Goal: Check status: Check status

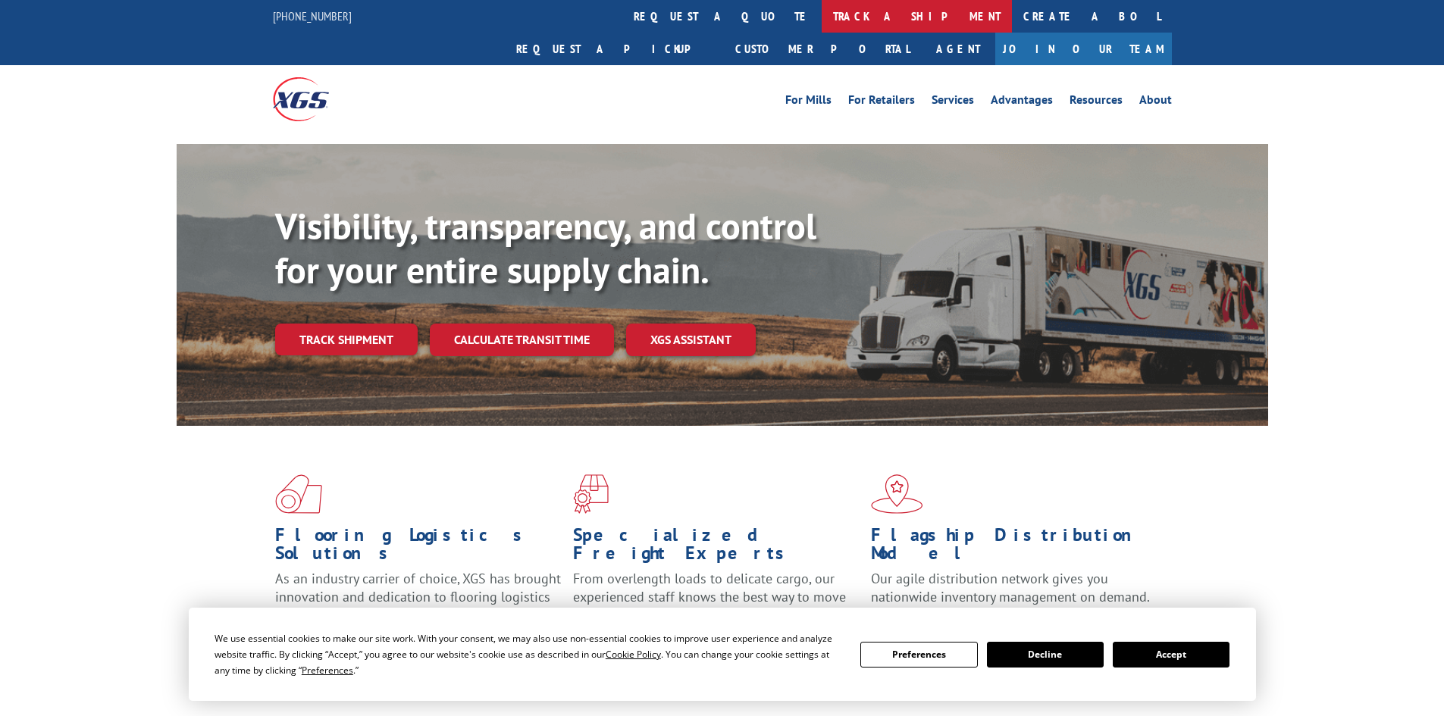
click at [821, 20] on link "track a shipment" at bounding box center [916, 16] width 190 height 33
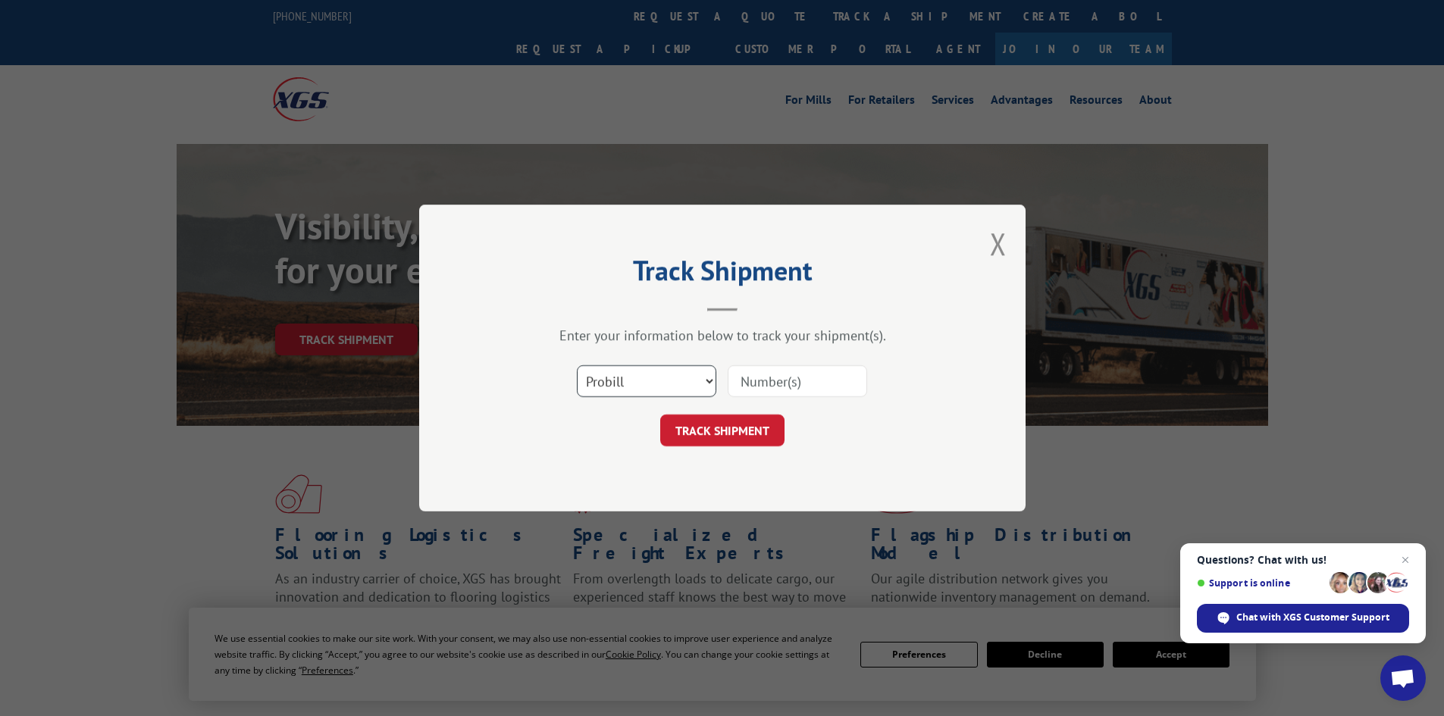
click at [706, 383] on select "Select category... Probill BOL PO" at bounding box center [646, 381] width 139 height 32
select select "bol"
click at [577, 365] on select "Select category... Probill BOL PO" at bounding box center [646, 381] width 139 height 32
click at [766, 380] on input at bounding box center [797, 381] width 139 height 32
type input "5184502"
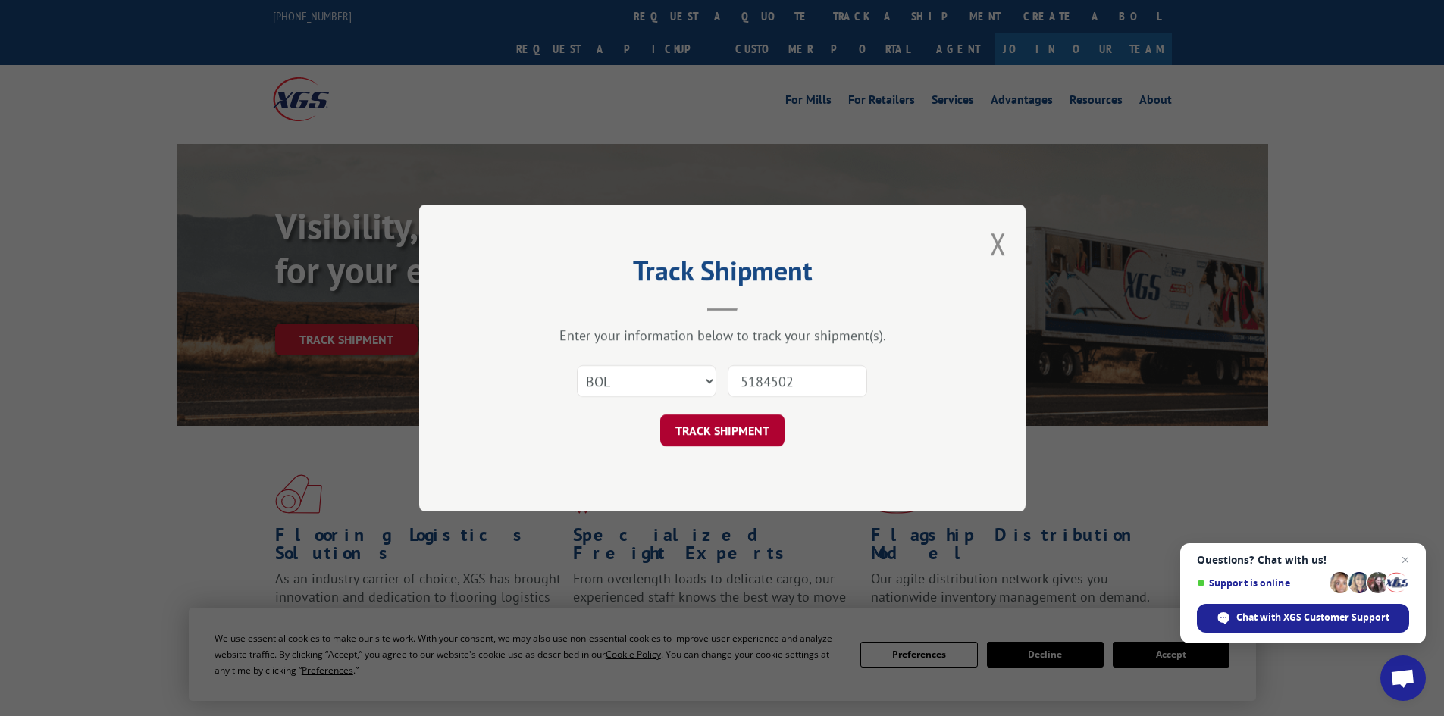
click at [769, 430] on button "TRACK SHIPMENT" at bounding box center [722, 431] width 124 height 32
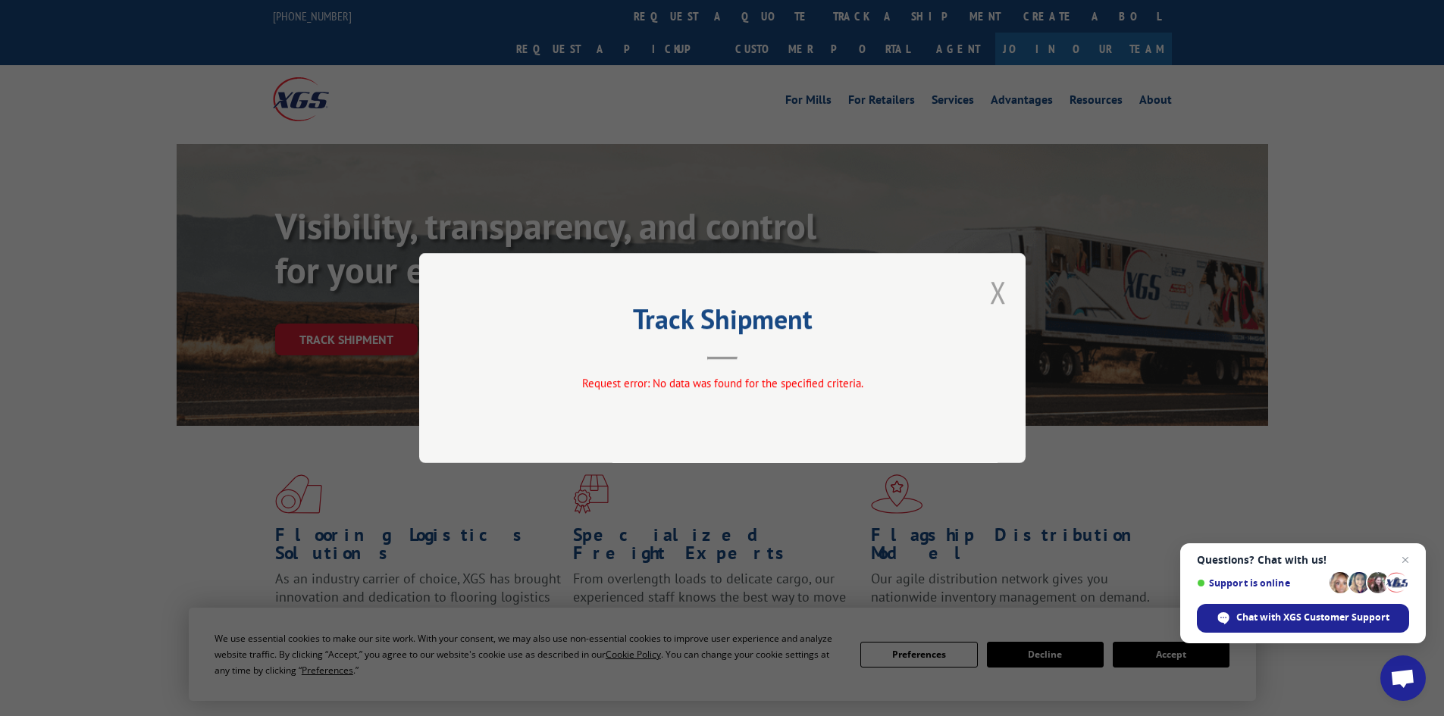
click at [998, 296] on button "Close modal" at bounding box center [998, 292] width 17 height 40
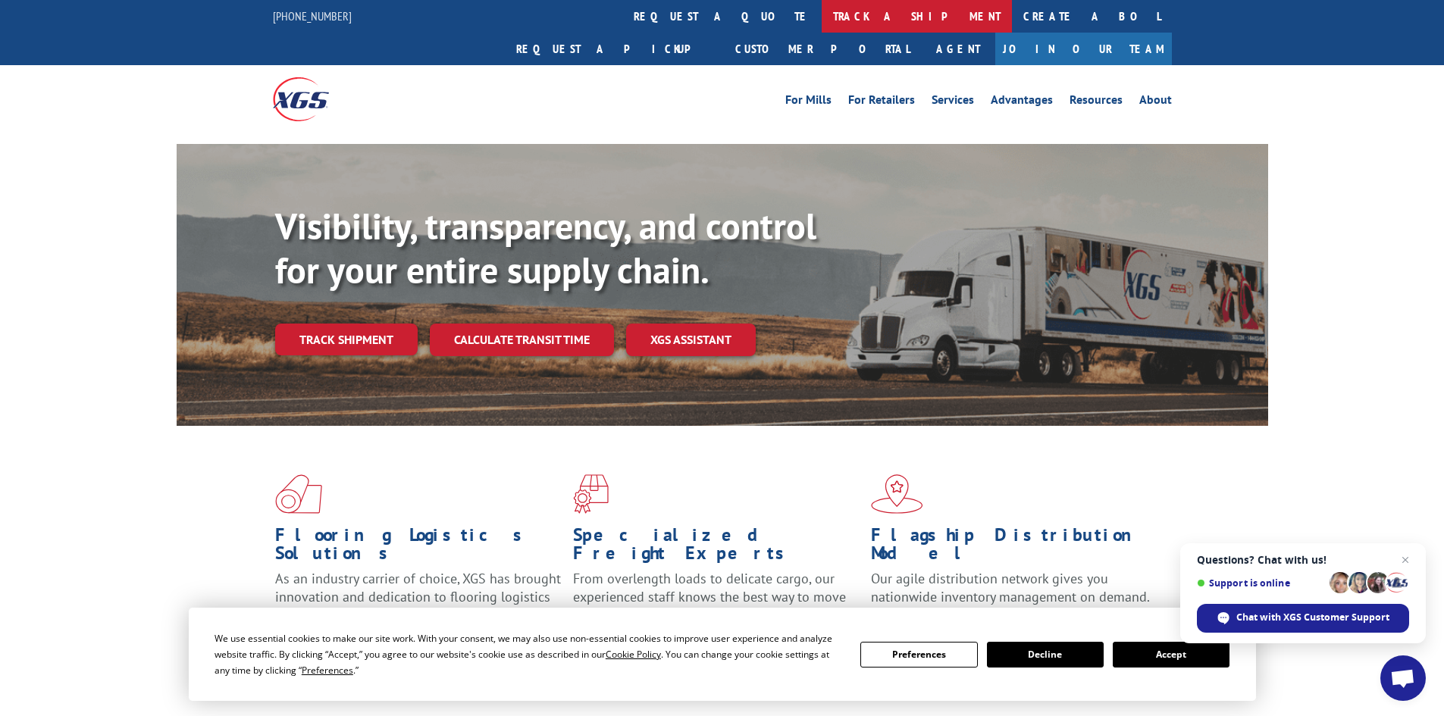
click at [821, 23] on link "track a shipment" at bounding box center [916, 16] width 190 height 33
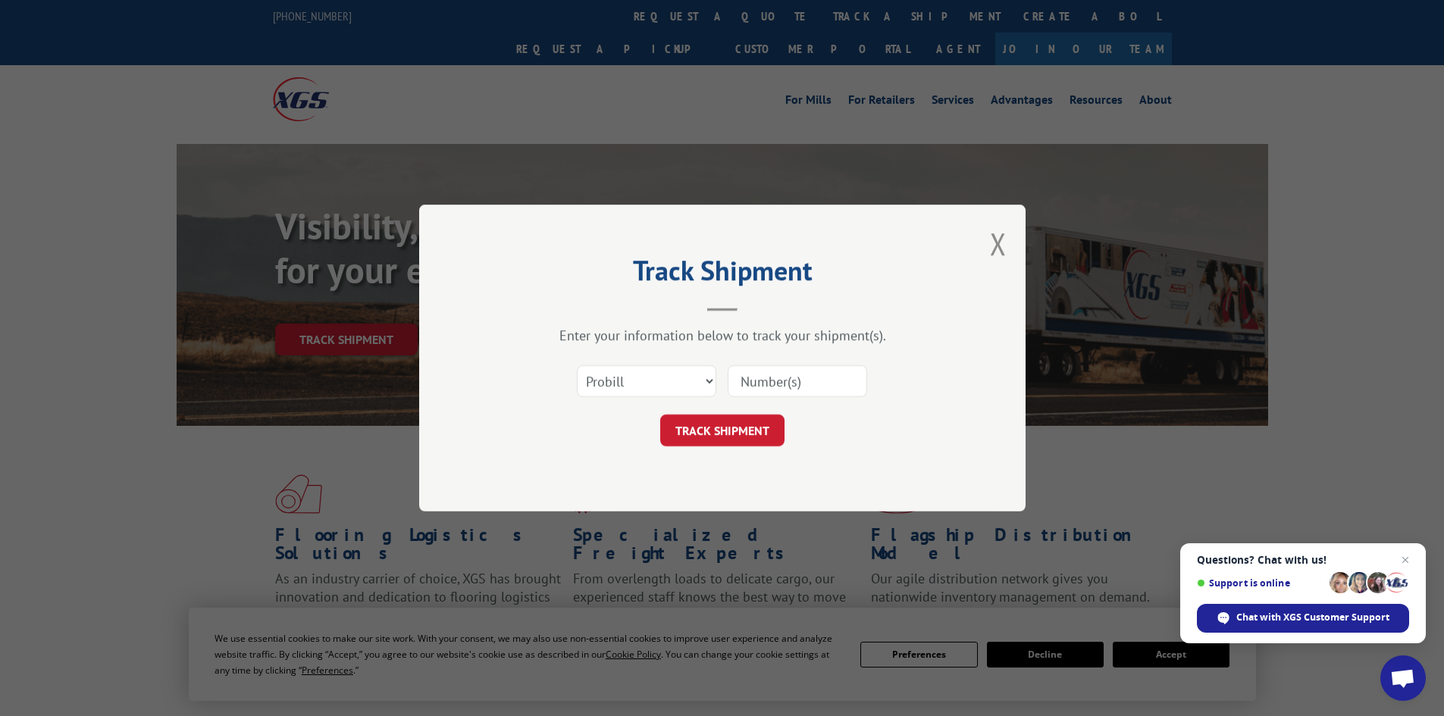
click at [768, 375] on input at bounding box center [797, 381] width 139 height 32
type input "5184502"
click button "TRACK SHIPMENT" at bounding box center [722, 431] width 124 height 32
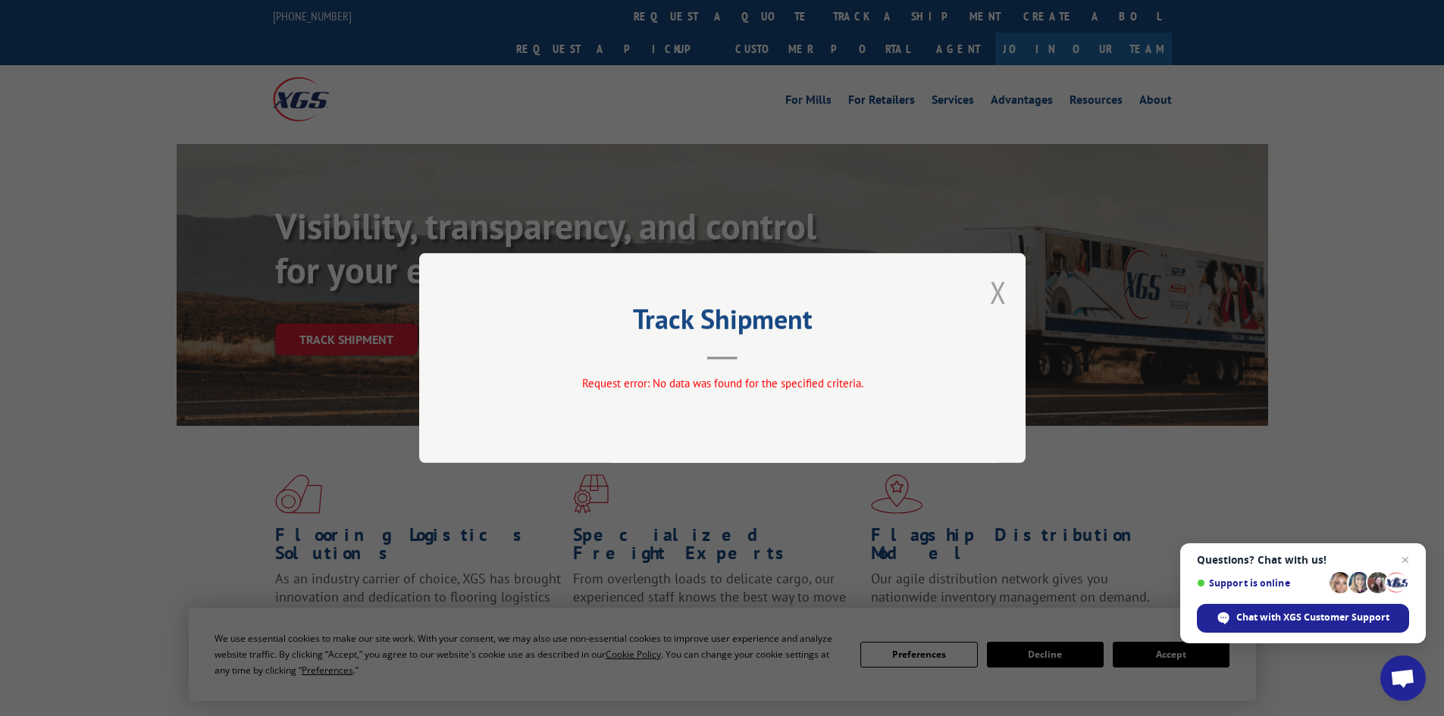
click at [1000, 299] on button "Close modal" at bounding box center [998, 292] width 17 height 40
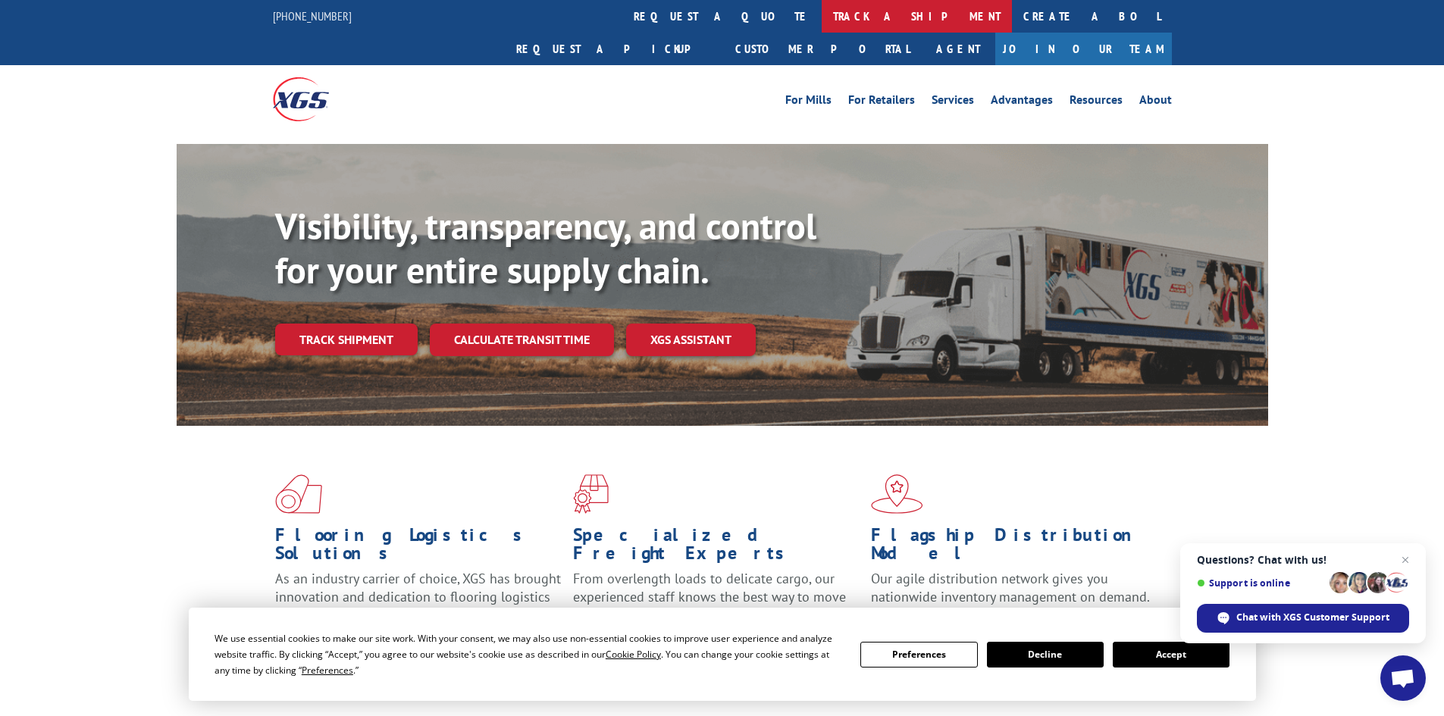
click at [821, 19] on link "track a shipment" at bounding box center [916, 16] width 190 height 33
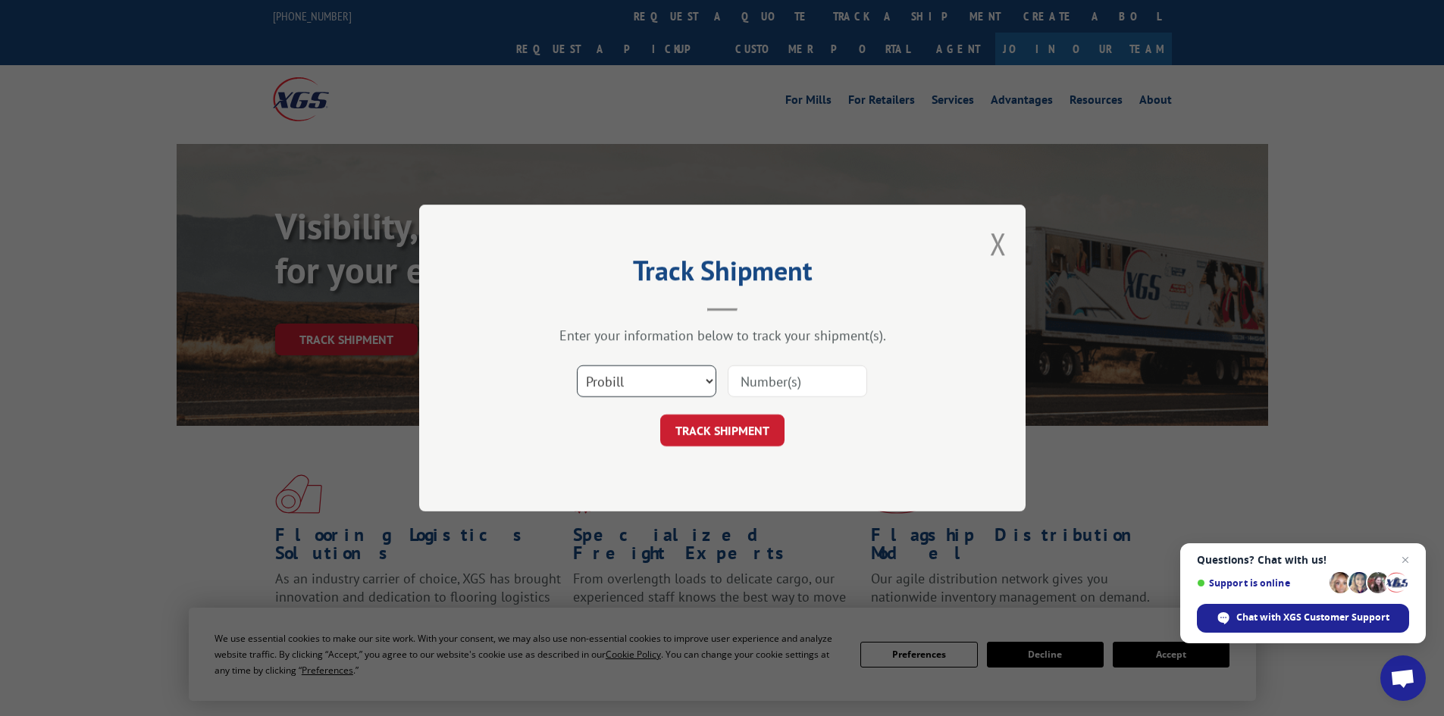
click at [707, 381] on select "Select category... Probill BOL PO" at bounding box center [646, 381] width 139 height 32
select select "bol"
click at [577, 365] on select "Select category... Probill BOL PO" at bounding box center [646, 381] width 139 height 32
click at [795, 380] on input at bounding box center [797, 381] width 139 height 32
type input "5184502"
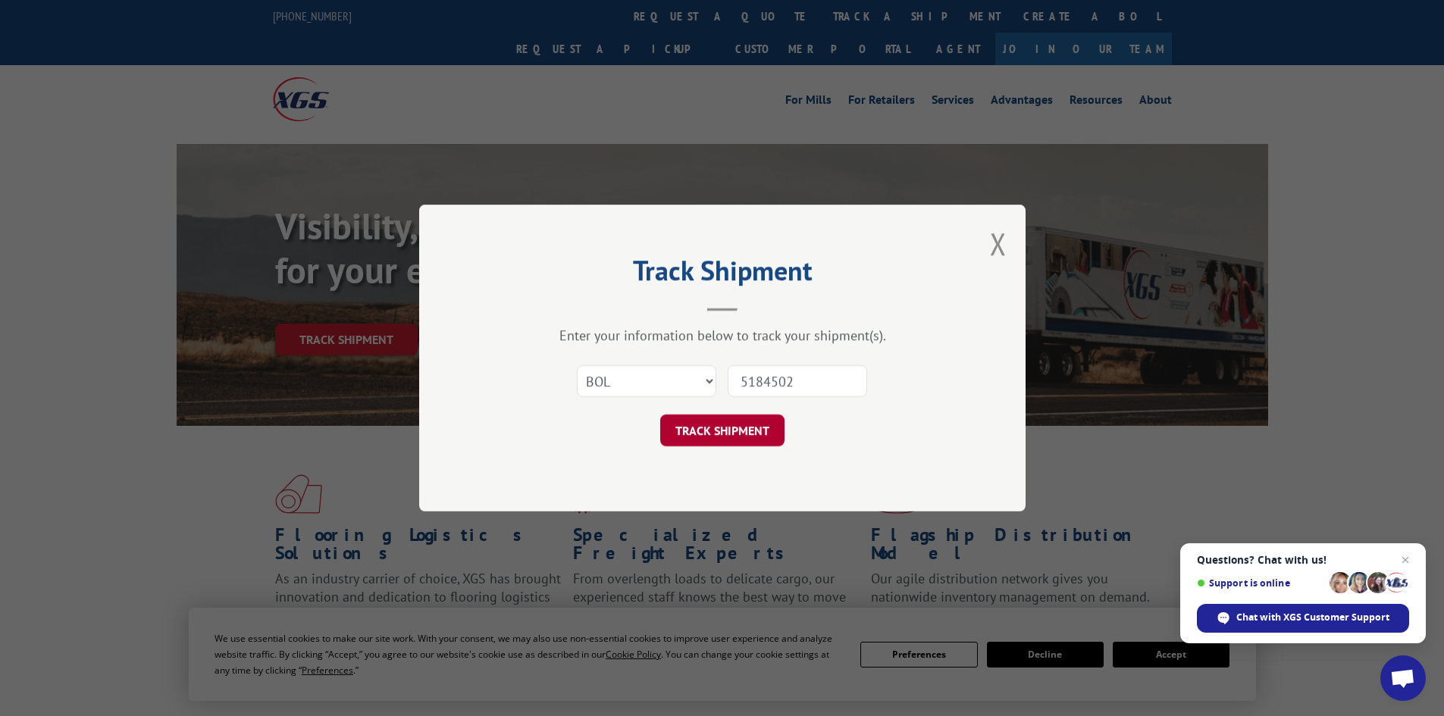
click at [755, 436] on button "TRACK SHIPMENT" at bounding box center [722, 431] width 124 height 32
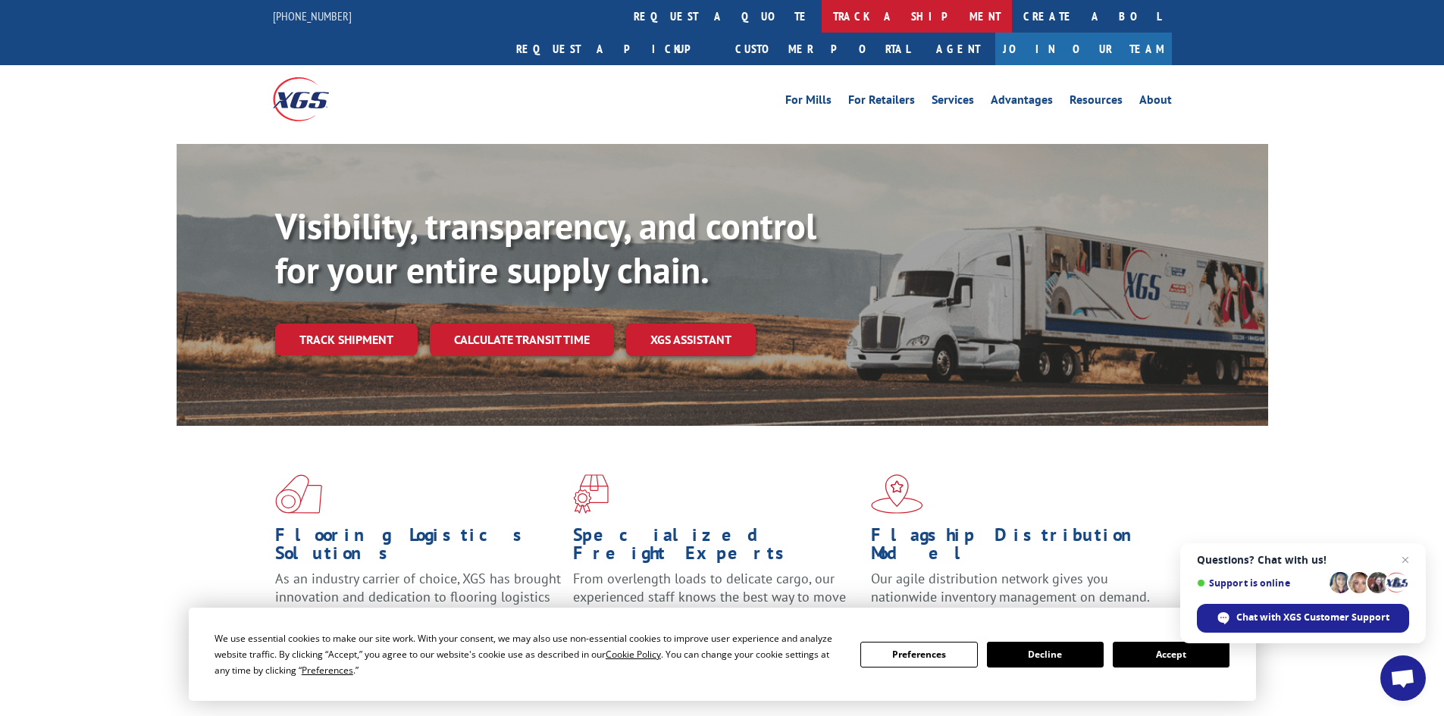
click at [821, 11] on link "track a shipment" at bounding box center [916, 16] width 190 height 33
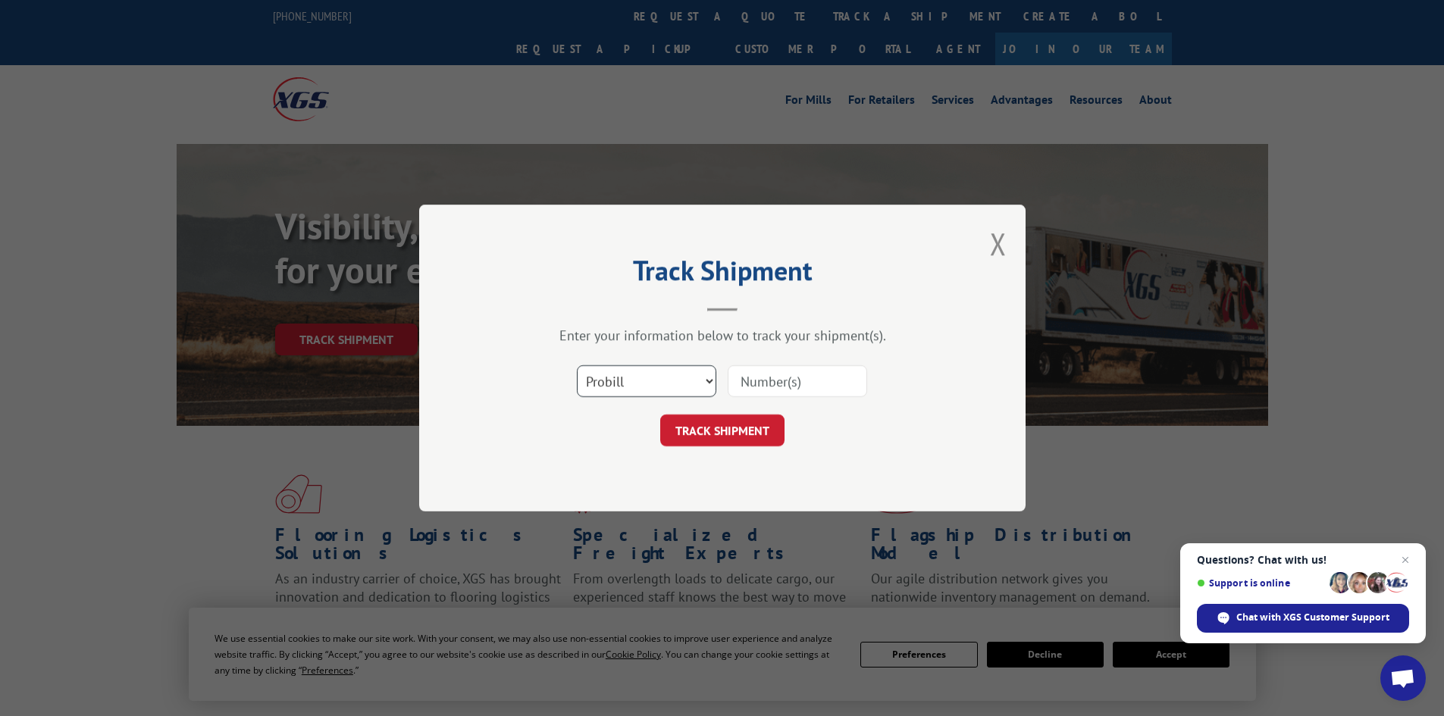
click at [711, 383] on select "Select category... Probill BOL PO" at bounding box center [646, 381] width 139 height 32
select select "bol"
click at [577, 365] on select "Select category... Probill BOL PO" at bounding box center [646, 381] width 139 height 32
click at [754, 381] on input at bounding box center [797, 381] width 139 height 32
click at [769, 387] on input at bounding box center [797, 381] width 139 height 32
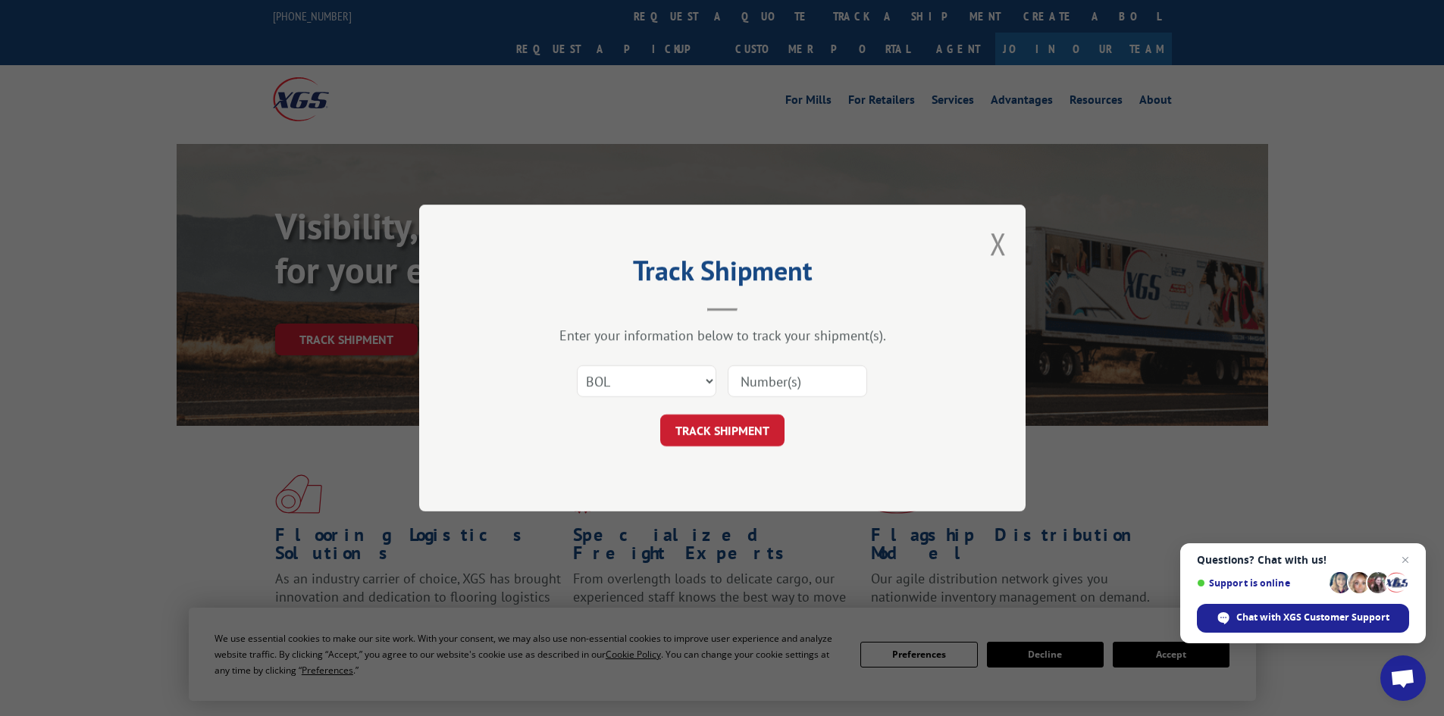
type input "5184502"
click at [703, 431] on button "TRACK SHIPMENT" at bounding box center [722, 431] width 124 height 32
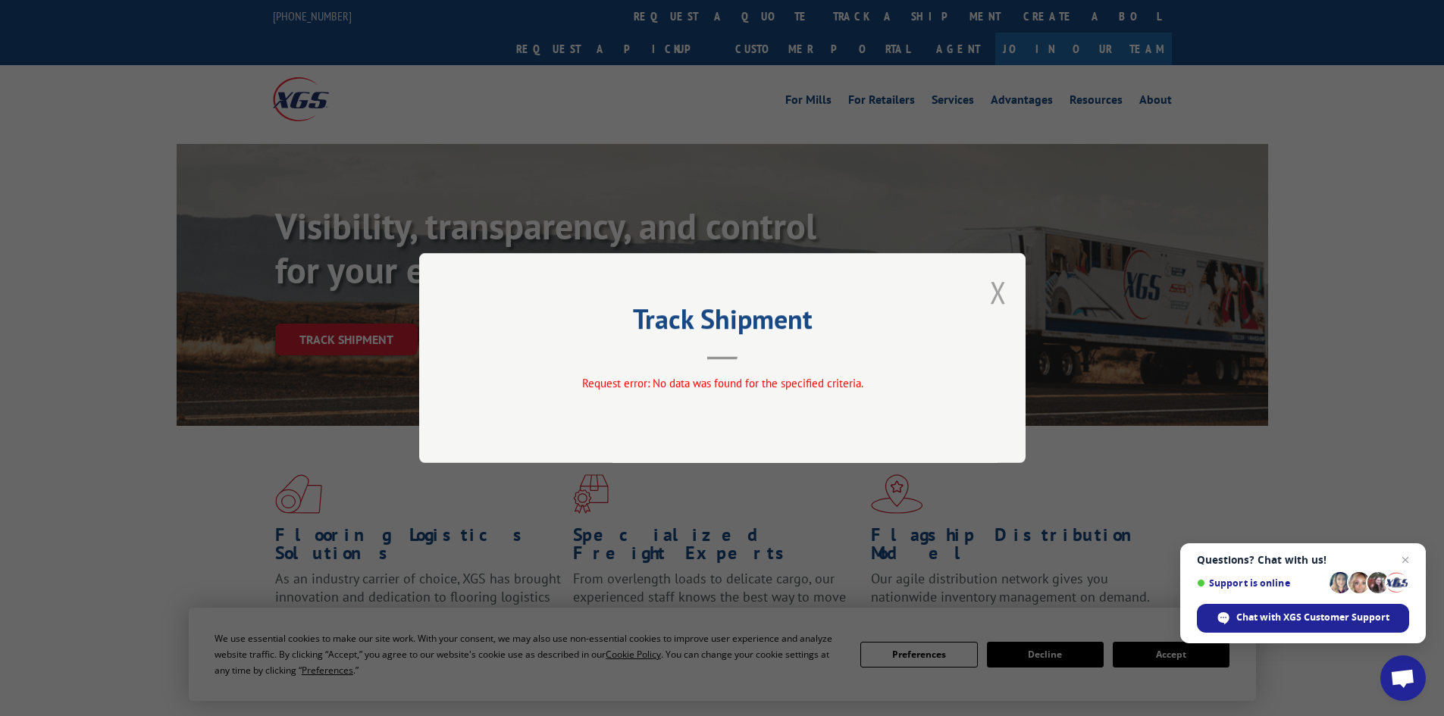
click at [994, 295] on button "Close modal" at bounding box center [998, 292] width 17 height 40
